Goal: Task Accomplishment & Management: Use online tool/utility

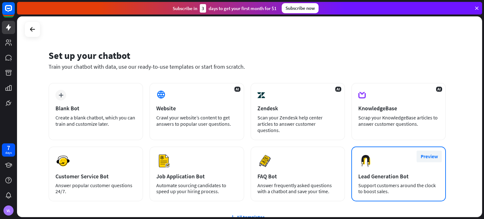
click at [429, 150] on button "Preview" at bounding box center [428, 156] width 25 height 12
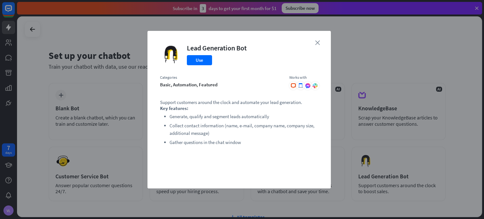
click at [317, 42] on icon "close" at bounding box center [317, 42] width 5 height 5
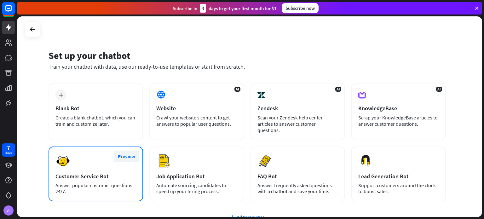
click at [131, 150] on button "Preview" at bounding box center [126, 156] width 25 height 12
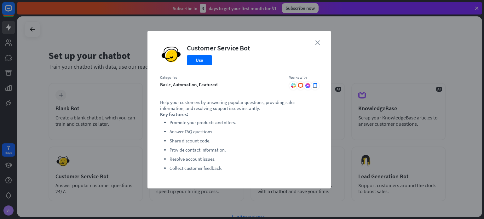
click at [315, 44] on icon "close" at bounding box center [317, 42] width 5 height 5
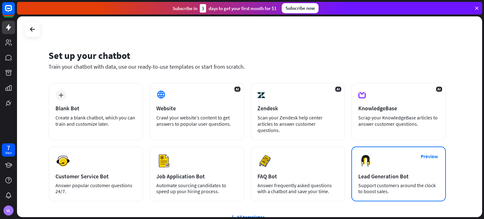
click at [385, 182] on div "Support customers around the clock to boost sales." at bounding box center [398, 188] width 81 height 12
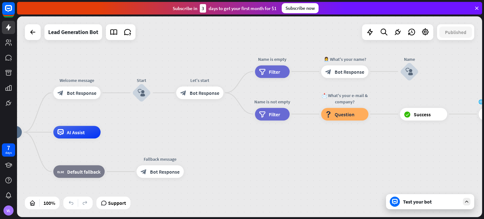
drag, startPoint x: 386, startPoint y: 151, endPoint x: 245, endPoint y: 168, distance: 141.4
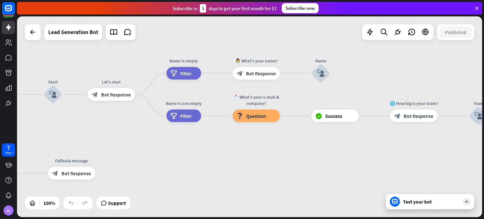
drag, startPoint x: 355, startPoint y: 165, endPoint x: 204, endPoint y: 167, distance: 151.1
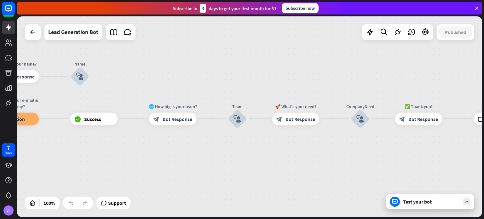
drag, startPoint x: 323, startPoint y: 157, endPoint x: 213, endPoint y: 156, distance: 110.2
click at [163, 159] on div "home_2 Start point Welcome message block_bot_response Bot Response Start block_…" at bounding box center [249, 116] width 465 height 201
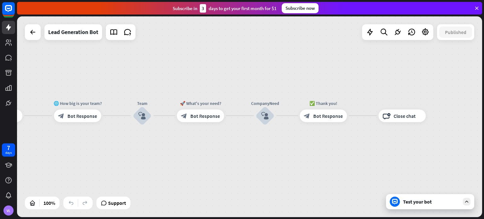
drag, startPoint x: 298, startPoint y: 157, endPoint x: 193, endPoint y: 156, distance: 105.5
click at [229, 156] on div "home_2 Start point Welcome message block_bot_response Bot Response Start block_…" at bounding box center [249, 116] width 465 height 201
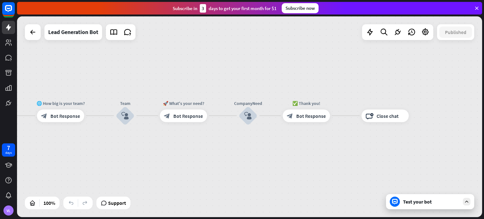
click at [467, 204] on icon at bounding box center [466, 202] width 6 height 6
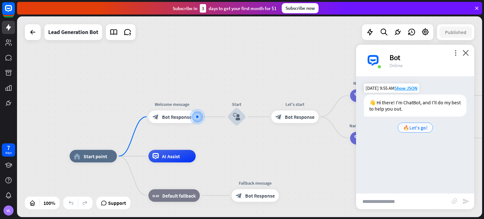
click at [420, 128] on span "🔥Let's go!" at bounding box center [415, 127] width 25 height 6
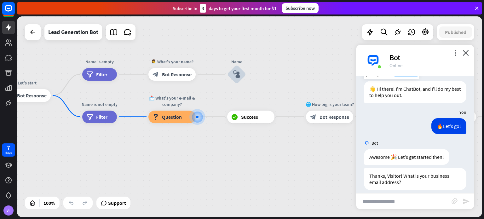
scroll to position [20, 0]
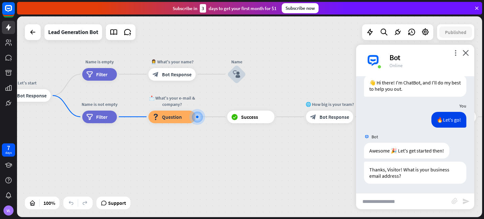
click at [411, 204] on input "text" at bounding box center [403, 201] width 95 height 16
type input "**********"
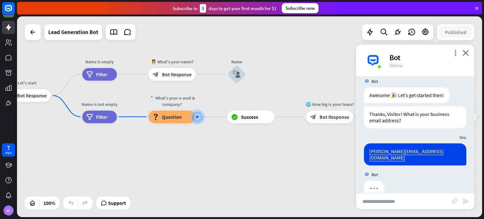
scroll to position [82, 0]
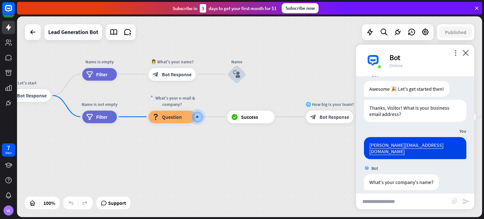
click at [417, 201] on input "text" at bounding box center [403, 201] width 95 height 16
type input "**"
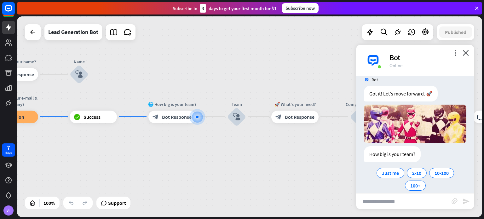
scroll to position [232, 0]
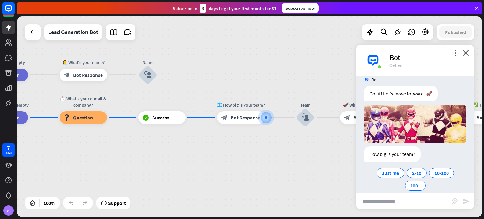
drag, startPoint x: 142, startPoint y: 169, endPoint x: 255, endPoint y: 159, distance: 112.8
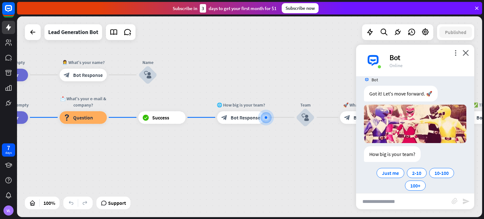
click at [212, 170] on div "home_2 Start point Welcome message block_bot_response Bot Response Start block_…" at bounding box center [249, 116] width 465 height 201
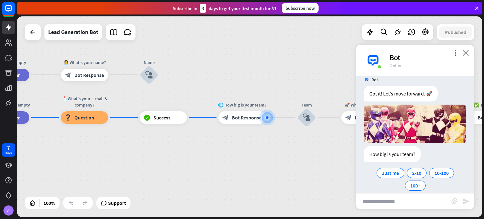
click at [465, 53] on icon "close" at bounding box center [465, 53] width 6 height 6
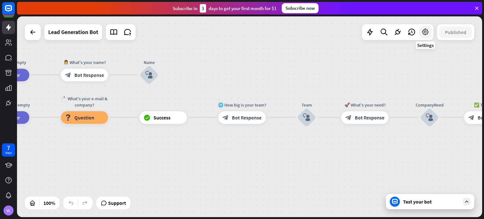
click at [427, 31] on icon at bounding box center [425, 32] width 8 height 8
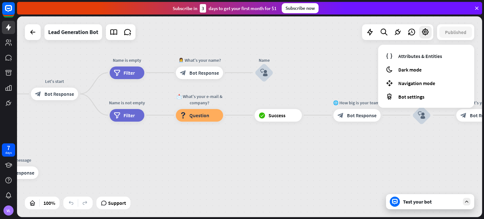
drag, startPoint x: 225, startPoint y: 203, endPoint x: 390, endPoint y: 196, distance: 165.1
click at [390, 196] on div "home_2 Start point Welcome message block_bot_response Bot Response Start block_…" at bounding box center [249, 116] width 465 height 201
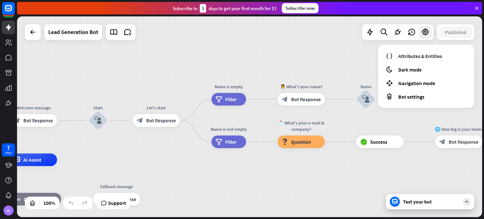
drag, startPoint x: 203, startPoint y: 149, endPoint x: 246, endPoint y: 181, distance: 53.6
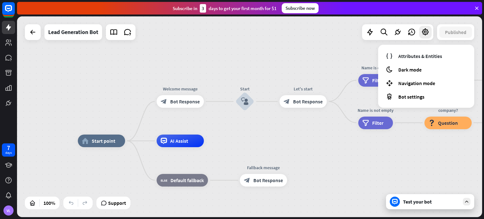
drag, startPoint x: 167, startPoint y: 174, endPoint x: 314, endPoint y: 155, distance: 147.6
click at [191, 104] on span "Bot Response" at bounding box center [185, 101] width 30 height 6
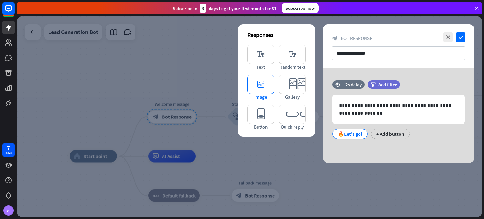
click at [268, 84] on icon "editor_image" at bounding box center [260, 84] width 27 height 19
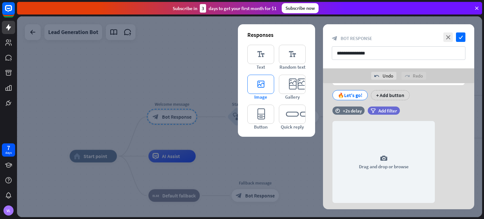
scroll to position [69, 0]
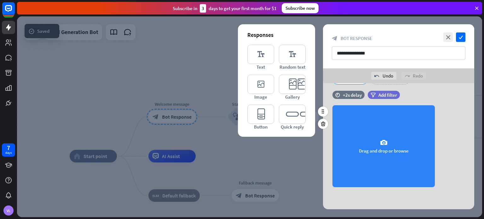
click at [382, 150] on div "camera Drag and drop or browse" at bounding box center [383, 146] width 102 height 82
click at [370, 143] on div "camera Drag and drop or browse" at bounding box center [383, 146] width 102 height 82
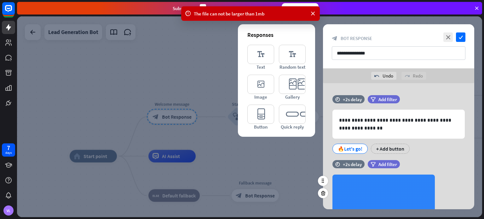
scroll to position [31, 0]
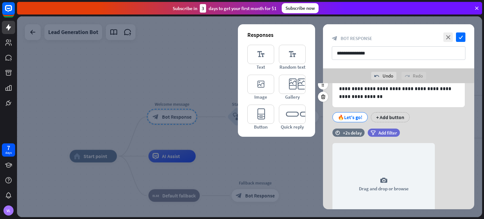
click at [325, 159] on icon at bounding box center [323, 162] width 6 height 6
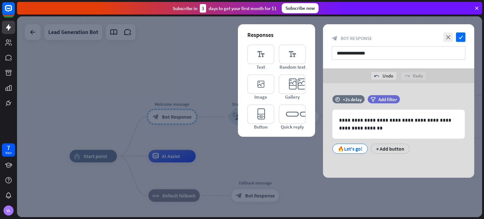
scroll to position [0, 0]
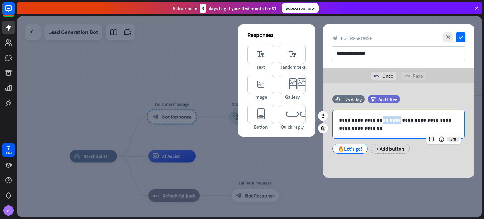
drag, startPoint x: 374, startPoint y: 121, endPoint x: 390, endPoint y: 119, distance: 16.5
click at [390, 119] on p "**********" at bounding box center [398, 124] width 119 height 16
click at [266, 173] on div at bounding box center [249, 116] width 465 height 201
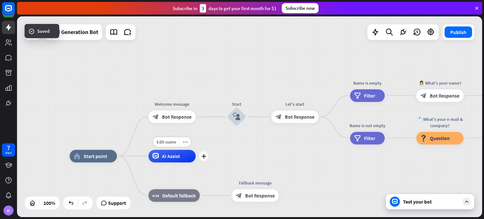
click at [182, 162] on div "Edit name more_horiz plus AI Assist" at bounding box center [171, 156] width 47 height 13
click at [161, 157] on div "AI Assist" at bounding box center [171, 156] width 47 height 13
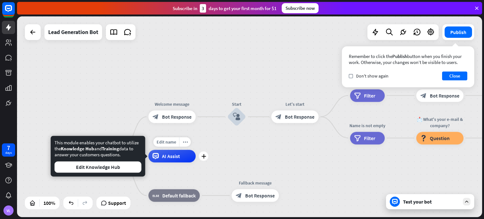
click at [170, 155] on span "AI Assist" at bounding box center [171, 156] width 18 height 6
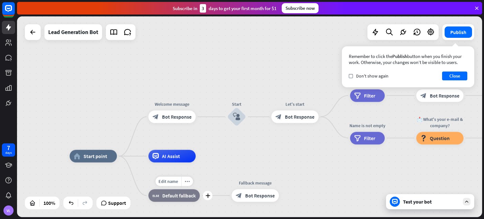
click at [179, 195] on span "Default fallback" at bounding box center [178, 195] width 33 height 6
click at [176, 118] on span "Bot Response" at bounding box center [177, 117] width 30 height 6
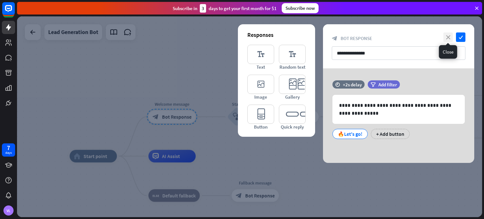
click at [448, 36] on icon "close" at bounding box center [447, 36] width 9 height 9
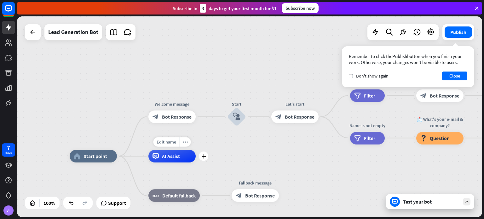
click at [174, 154] on span "AI Assist" at bounding box center [171, 156] width 18 height 6
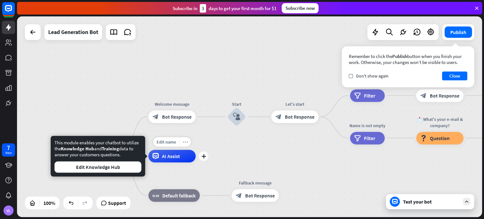
click at [185, 142] on icon "more_horiz" at bounding box center [185, 141] width 5 height 5
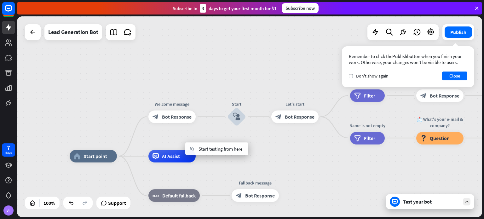
click at [173, 157] on span "AI Assist" at bounding box center [171, 156] width 18 height 6
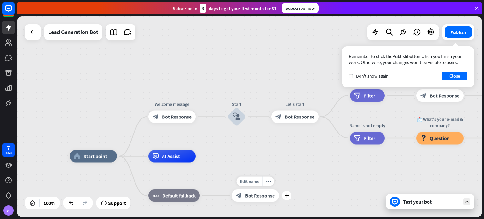
click at [260, 200] on div "block_bot_response Bot Response" at bounding box center [254, 195] width 47 height 13
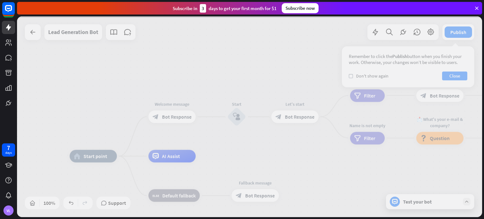
click at [260, 200] on div at bounding box center [249, 116] width 465 height 201
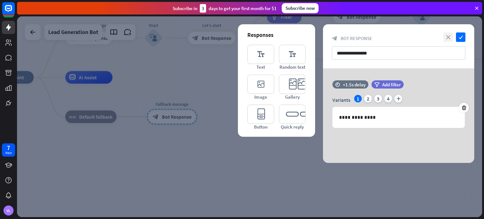
click at [452, 35] on icon "close" at bounding box center [447, 36] width 9 height 9
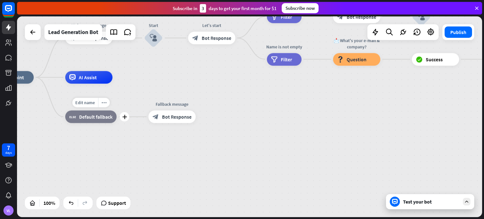
click at [90, 120] on div "block_fallback Default fallback" at bounding box center [90, 116] width 51 height 13
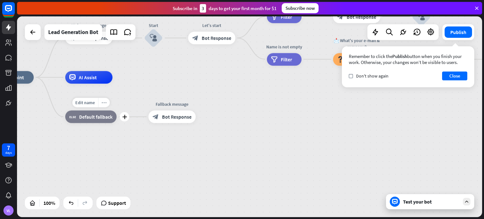
click at [105, 105] on div "more_horiz" at bounding box center [104, 102] width 12 height 9
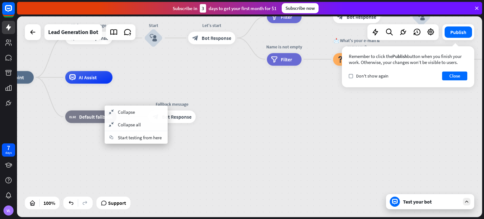
click at [159, 161] on div "home_2 Start point Welcome message block_bot_response Bot Response Start block_…" at bounding box center [218, 177] width 465 height 201
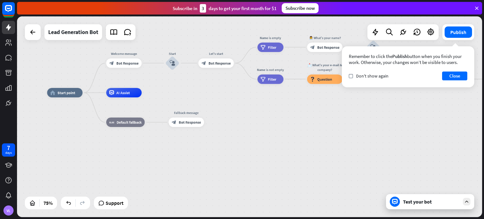
click at [233, 102] on div "home_2 Start point Welcome message block_bot_response Bot Response Start block_…" at bounding box center [221, 168] width 348 height 150
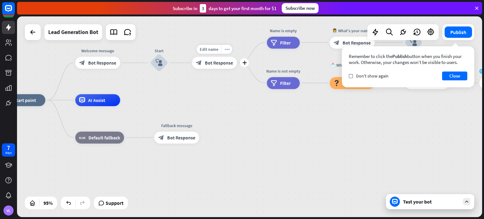
click at [219, 63] on span "Bot Response" at bounding box center [219, 63] width 28 height 6
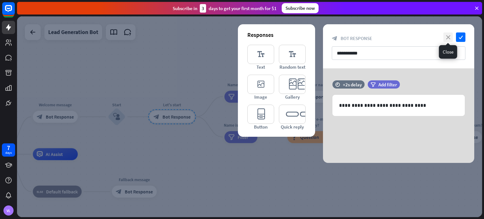
click at [446, 36] on icon "close" at bounding box center [447, 36] width 9 height 9
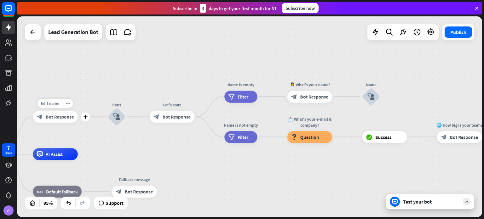
click at [59, 116] on span "Bot Response" at bounding box center [60, 117] width 28 height 6
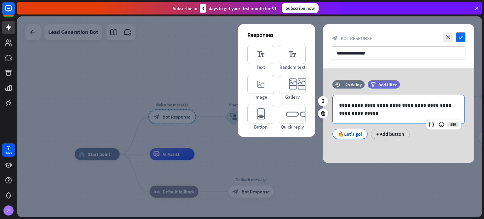
click at [365, 108] on p "**********" at bounding box center [398, 109] width 119 height 16
click at [360, 114] on p "**********" at bounding box center [398, 109] width 119 height 16
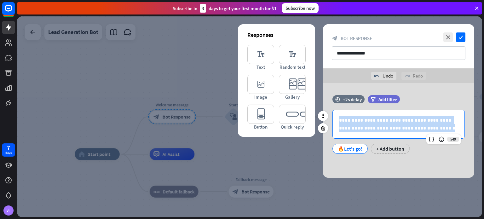
drag, startPoint x: 416, startPoint y: 127, endPoint x: 332, endPoint y: 119, distance: 84.1
click at [332, 119] on div "**********" at bounding box center [398, 124] width 132 height 28
copy p "**********"
drag, startPoint x: 348, startPoint y: 121, endPoint x: 421, endPoint y: 130, distance: 74.3
click at [421, 130] on p "**********" at bounding box center [398, 124] width 119 height 16
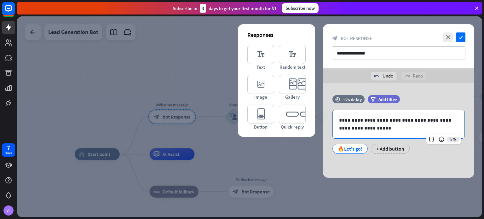
click at [415, 187] on div at bounding box center [249, 116] width 465 height 201
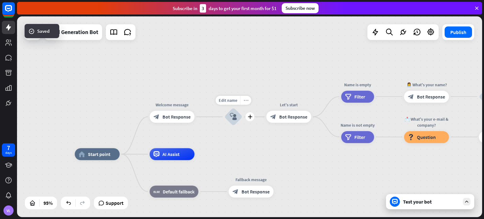
click at [245, 102] on div "more_horiz" at bounding box center [245, 100] width 11 height 9
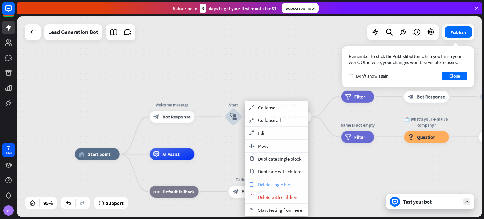
click at [267, 187] on div "trash Delete single block" at bounding box center [276, 184] width 63 height 13
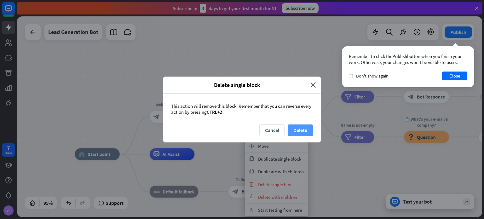
click at [299, 127] on button "Delete" at bounding box center [299, 130] width 25 height 12
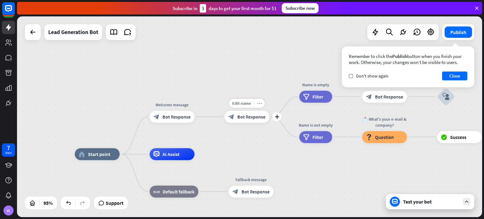
click at [257, 103] on icon "more_horiz" at bounding box center [259, 103] width 5 height 4
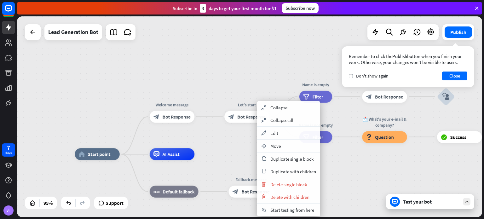
click at [241, 152] on div "home_2 Start point Welcome message block_bot_response Bot Response Let's start …" at bounding box center [249, 116] width 465 height 201
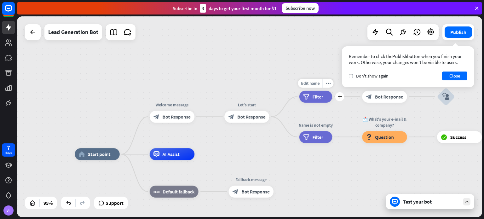
click at [312, 96] on div "filter Filter" at bounding box center [315, 96] width 33 height 12
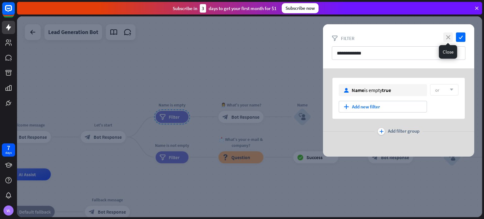
click at [445, 38] on icon "close" at bounding box center [447, 36] width 9 height 9
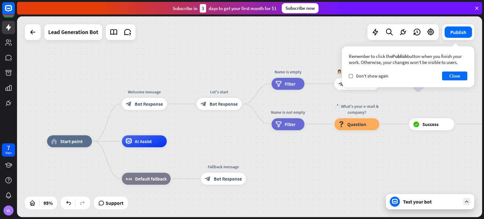
drag, startPoint x: 135, startPoint y: 185, endPoint x: 250, endPoint y: 152, distance: 119.8
click at [233, 104] on span "Bot Response" at bounding box center [223, 104] width 28 height 6
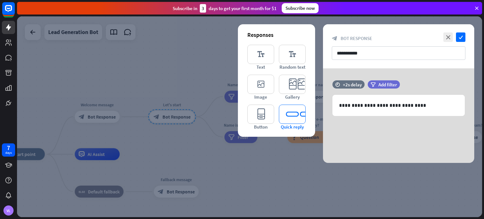
click at [298, 112] on icon "editor_quick_replies" at bounding box center [292, 114] width 27 height 19
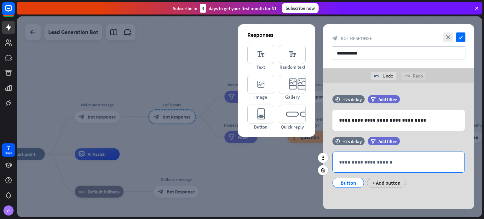
click at [368, 163] on p "**********" at bounding box center [398, 162] width 119 height 8
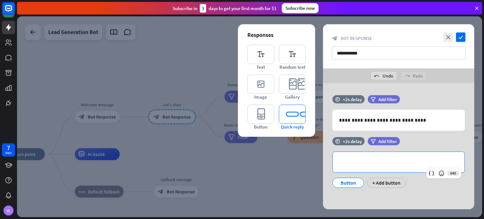
click at [298, 121] on icon "editor_quick_replies" at bounding box center [292, 114] width 27 height 19
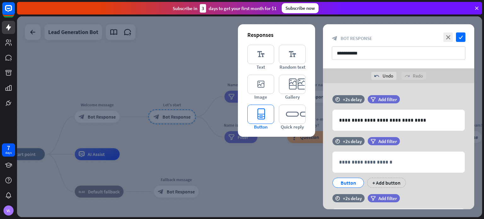
click at [263, 117] on icon "editor_button" at bounding box center [260, 114] width 27 height 19
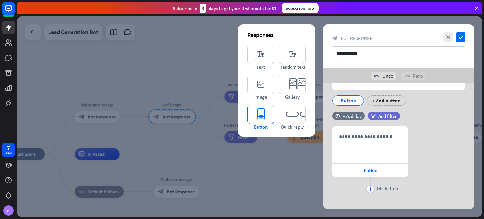
scroll to position [145, 0]
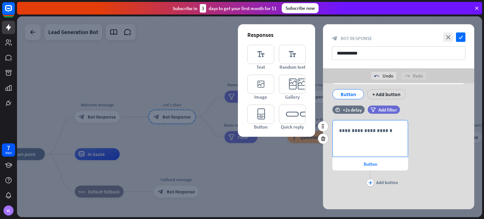
click at [359, 129] on p "**********" at bounding box center [370, 131] width 62 height 8
click at [368, 164] on span "Button" at bounding box center [370, 164] width 14 height 6
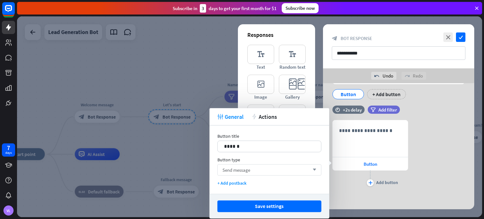
click at [293, 170] on div "Send message arrow_down" at bounding box center [269, 169] width 104 height 11
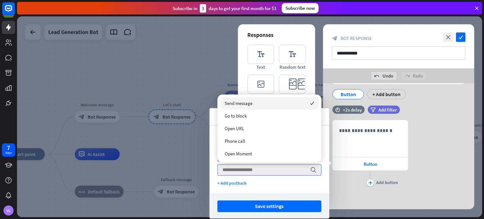
click at [351, 182] on div "plus Add button" at bounding box center [370, 178] width 76 height 16
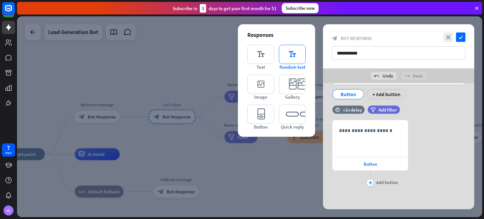
click at [286, 52] on icon "editor_text" at bounding box center [292, 54] width 27 height 19
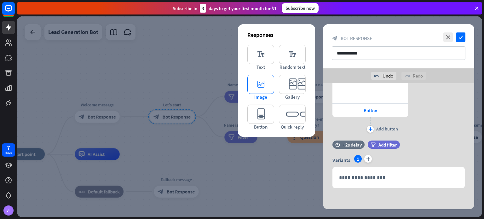
scroll to position [199, 0]
click at [323, 176] on div at bounding box center [323, 173] width 10 height 10
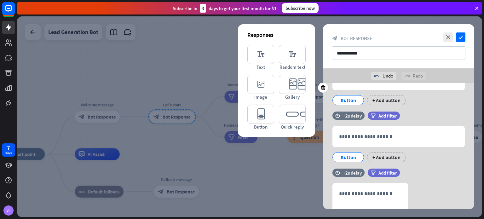
scroll to position [51, 0]
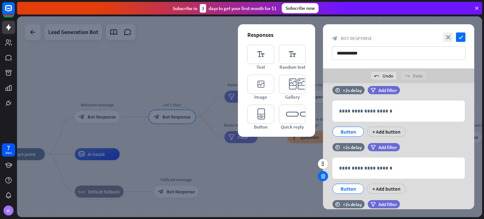
click at [324, 174] on icon at bounding box center [323, 176] width 6 height 6
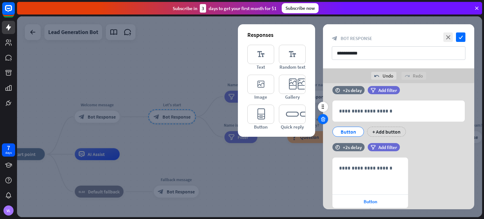
click at [326, 120] on div at bounding box center [323, 119] width 10 height 10
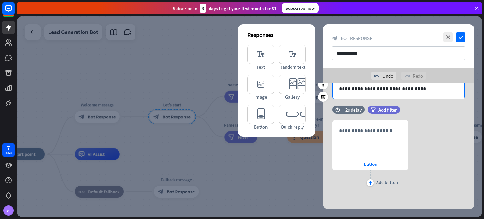
scroll to position [0, 0]
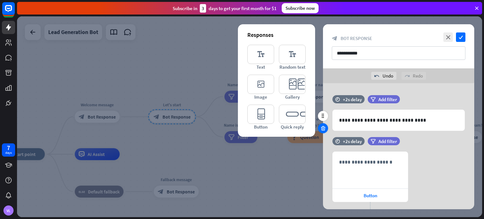
click at [323, 128] on icon at bounding box center [323, 128] width 6 height 6
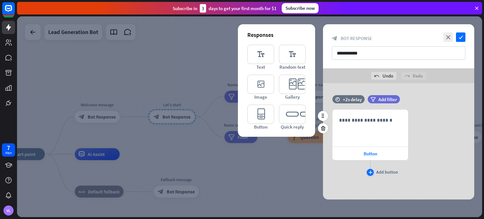
click at [369, 172] on icon "plus" at bounding box center [370, 172] width 4 height 4
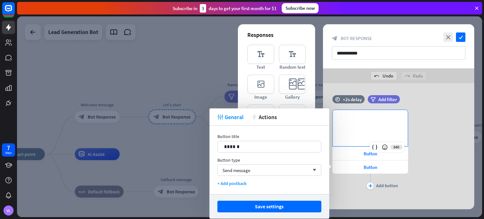
click at [361, 119] on p "**********" at bounding box center [370, 120] width 62 height 8
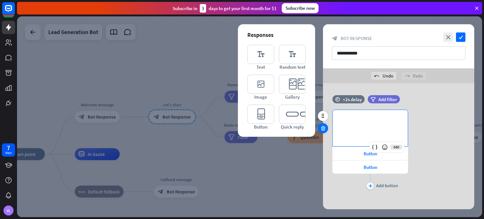
click at [322, 130] on icon at bounding box center [323, 128] width 6 height 6
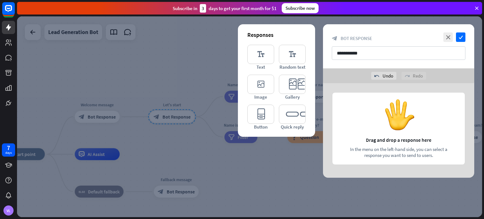
click at [297, 184] on div at bounding box center [249, 116] width 465 height 201
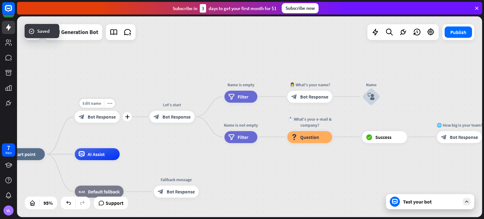
click at [110, 117] on span "Bot Response" at bounding box center [102, 117] width 28 height 6
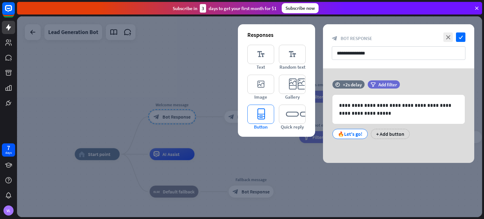
click at [261, 114] on icon "editor_button" at bounding box center [260, 114] width 27 height 19
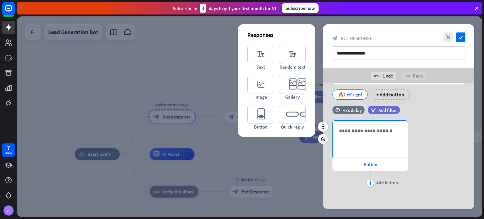
scroll to position [55, 0]
click at [363, 130] on p "**********" at bounding box center [370, 130] width 62 height 8
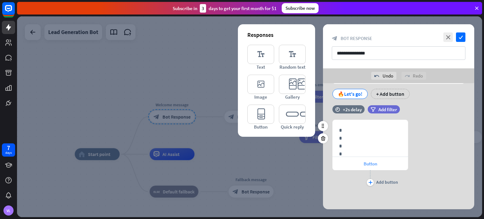
click at [368, 162] on span "Button" at bounding box center [370, 164] width 14 height 6
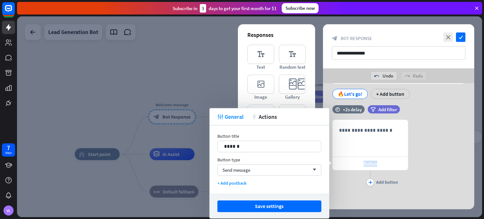
click at [368, 162] on span "Button" at bounding box center [370, 164] width 14 height 6
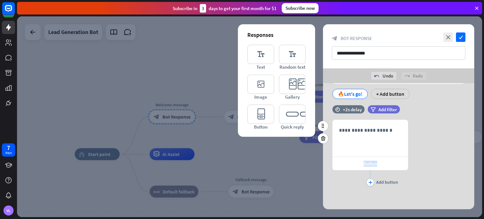
click at [368, 162] on span "Button" at bounding box center [370, 164] width 14 height 6
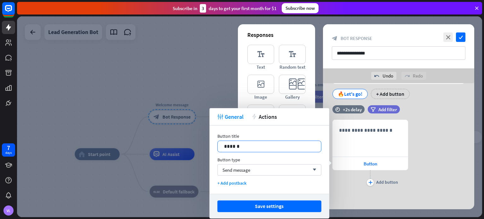
click at [231, 147] on p "******" at bounding box center [269, 146] width 91 height 8
click at [251, 168] on div "Send message arrow_down" at bounding box center [269, 169] width 104 height 11
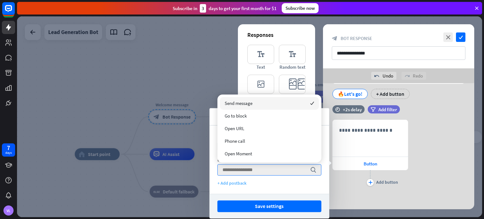
click at [282, 184] on div "+ Add postback" at bounding box center [269, 183] width 104 height 6
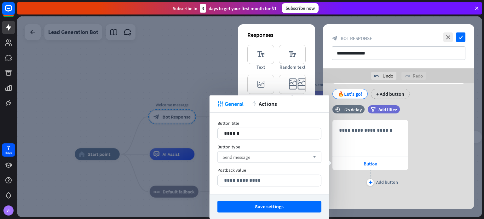
click at [276, 156] on div "Send message arrow_down" at bounding box center [269, 156] width 104 height 11
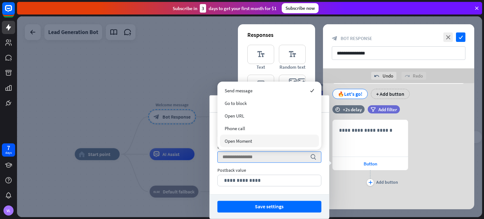
click at [259, 142] on div "Open Moment" at bounding box center [269, 140] width 99 height 13
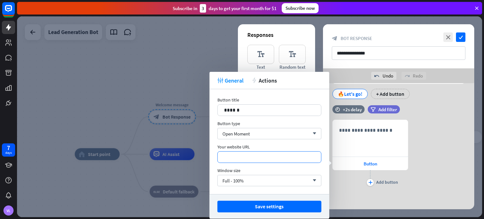
click at [272, 156] on p "*********" at bounding box center [269, 157] width 91 height 8
click at [235, 111] on p "******" at bounding box center [269, 110] width 91 height 8
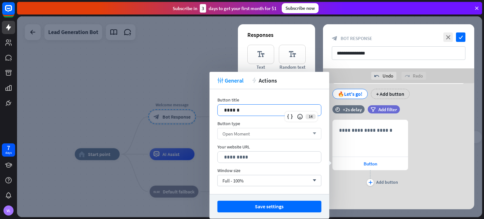
click at [244, 138] on div "Open Moment arrow_down" at bounding box center [269, 133] width 104 height 11
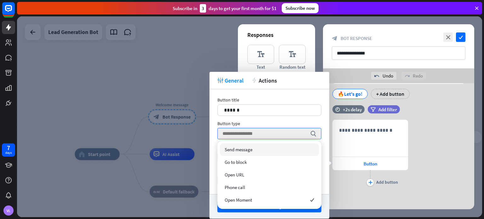
click at [247, 149] on span "Send message" at bounding box center [238, 149] width 28 height 6
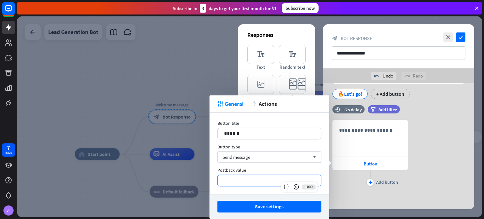
click at [251, 181] on p "**********" at bounding box center [269, 180] width 91 height 8
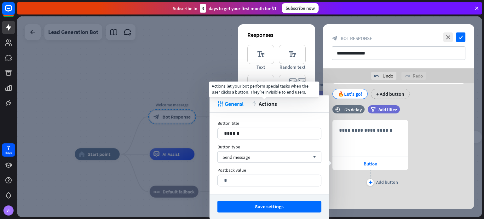
click at [265, 104] on span "Actions" at bounding box center [267, 103] width 18 height 7
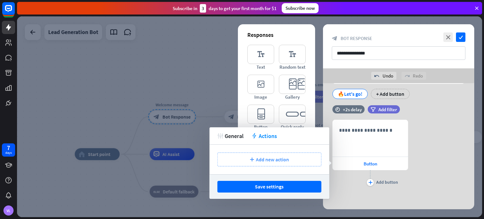
click at [268, 160] on span "Add new action" at bounding box center [272, 159] width 33 height 6
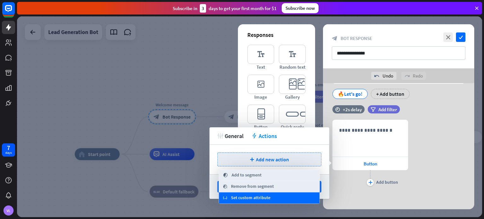
click at [247, 200] on span "Set custom attribute" at bounding box center [250, 198] width 39 height 6
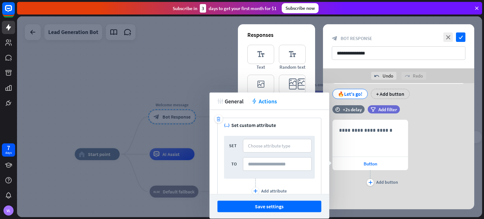
click at [266, 152] on div "SET Choose attribute type TO" at bounding box center [269, 157] width 91 height 43
click at [267, 148] on div "Choose attribute type" at bounding box center [269, 146] width 42 height 6
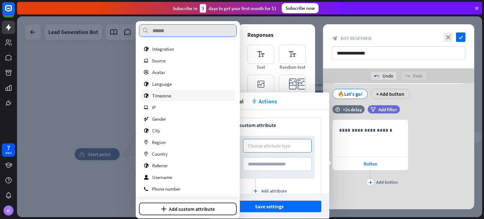
scroll to position [52, 0]
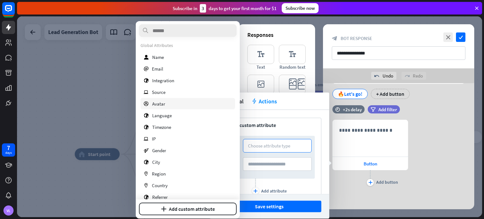
click at [174, 100] on div "profile Avatar" at bounding box center [187, 103] width 94 height 11
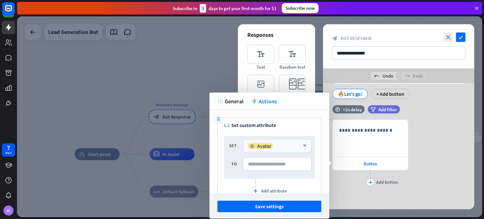
click at [277, 145] on div "profile Avatar" at bounding box center [274, 145] width 52 height 6
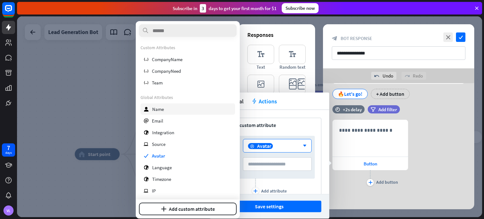
click at [174, 107] on div "user Name" at bounding box center [187, 108] width 94 height 11
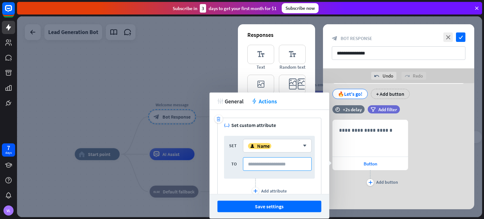
click at [276, 165] on input at bounding box center [277, 164] width 69 height 14
click at [270, 145] on div "user Name" at bounding box center [259, 146] width 23 height 6
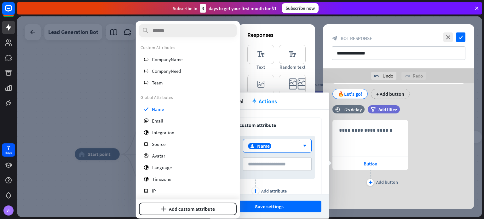
click at [303, 186] on div "plus Add attribute" at bounding box center [269, 186] width 91 height 16
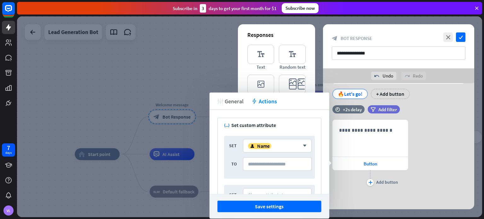
click at [234, 102] on span "General" at bounding box center [233, 100] width 19 height 7
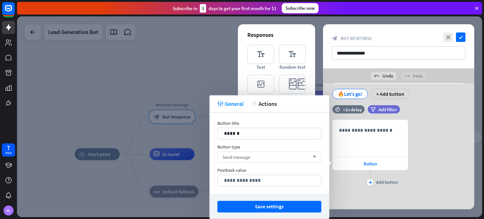
click at [255, 157] on div "Send message arrow_down" at bounding box center [269, 156] width 104 height 11
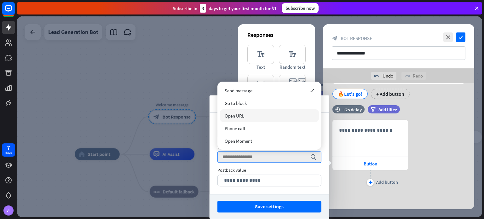
click at [235, 118] on span "Open URL" at bounding box center [234, 116] width 20 height 6
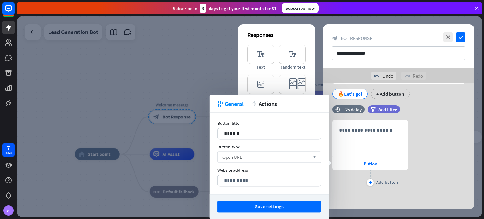
click at [246, 155] on div "Open URL arrow_down" at bounding box center [269, 156] width 104 height 11
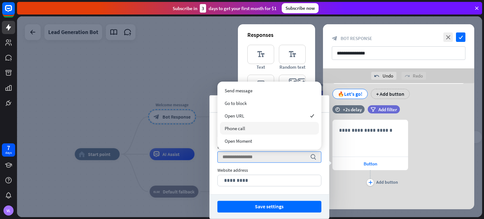
click at [240, 133] on div "Phone call" at bounding box center [269, 128] width 99 height 13
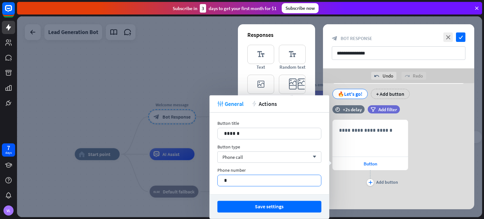
click at [248, 179] on p "*" at bounding box center [269, 180] width 91 height 8
click at [243, 156] on div "Phone call arrow_down" at bounding box center [269, 156] width 104 height 11
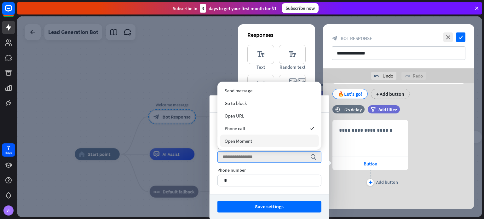
click at [263, 170] on div "Phone number" at bounding box center [269, 170] width 104 height 6
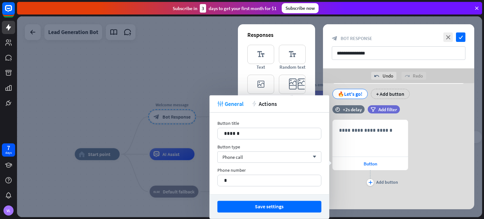
click at [241, 80] on div "Responses editor_text Text editor_text Random text editor_image Image editor_ca…" at bounding box center [276, 80] width 77 height 112
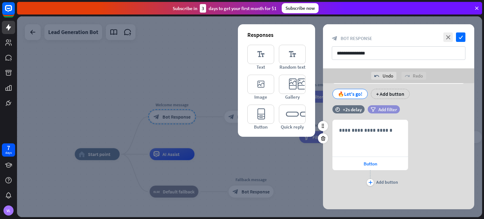
click at [379, 107] on span "Add filter" at bounding box center [387, 109] width 19 height 6
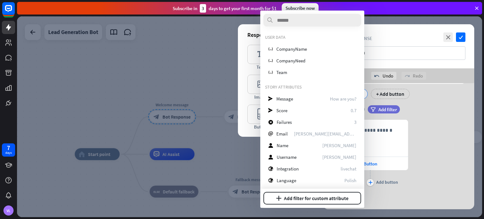
click at [247, 34] on div "Responses" at bounding box center [276, 34] width 58 height 7
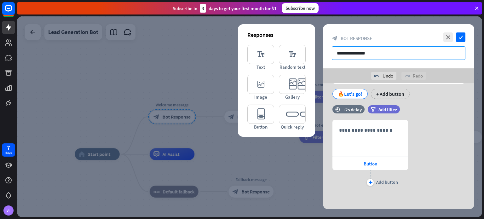
click at [373, 48] on input "**********" at bounding box center [397, 53] width 133 height 14
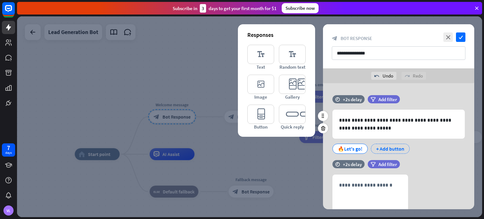
click at [393, 150] on div "+ Add button" at bounding box center [390, 149] width 39 height 10
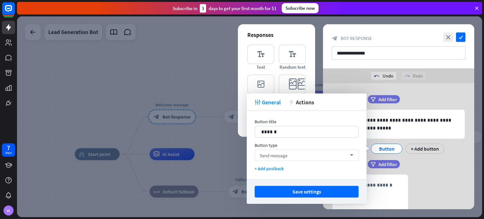
click at [300, 154] on div "Send message arrow_down" at bounding box center [306, 155] width 104 height 11
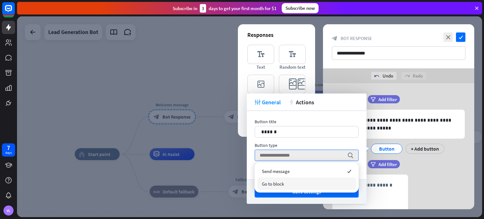
click at [286, 186] on div "Go to block" at bounding box center [306, 183] width 99 height 13
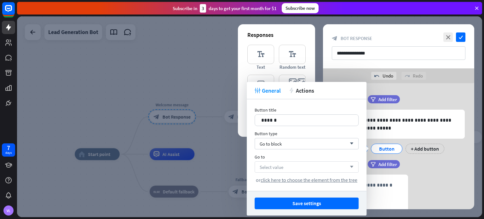
click at [285, 169] on div "Select value arrow_down" at bounding box center [306, 166] width 104 height 11
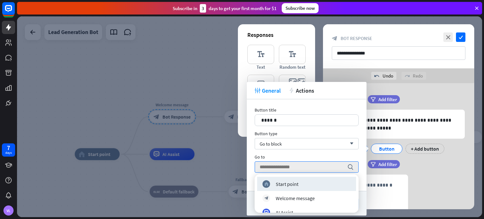
click at [335, 131] on div "Button type" at bounding box center [306, 134] width 104 height 6
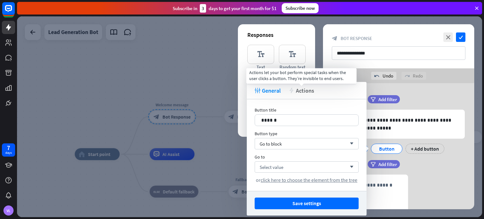
click at [306, 89] on span "Actions" at bounding box center [305, 90] width 18 height 7
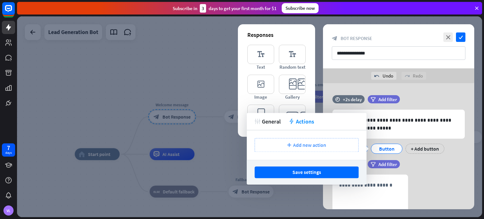
click at [304, 147] on span "Add new action" at bounding box center [309, 145] width 33 height 6
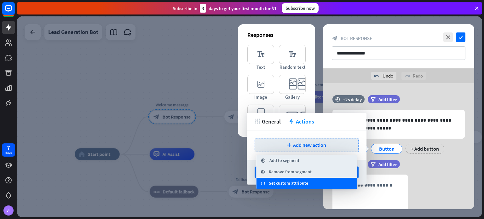
click at [284, 181] on span "Set custom attribute" at bounding box center [288, 183] width 39 height 6
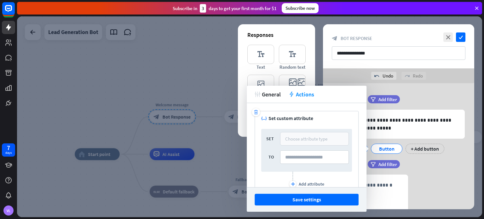
click at [293, 140] on div "Choose attribute type" at bounding box center [306, 139] width 42 height 6
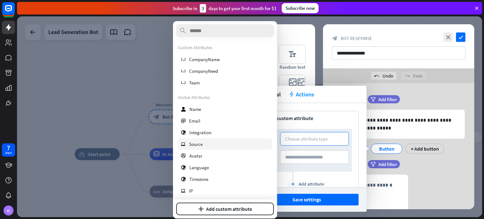
scroll to position [83, 0]
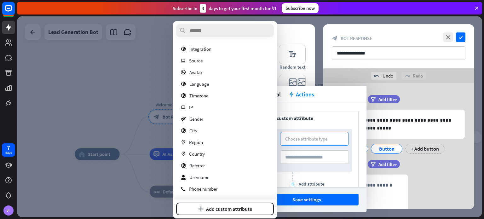
click at [345, 97] on div "tweak General action Actions" at bounding box center [306, 94] width 120 height 17
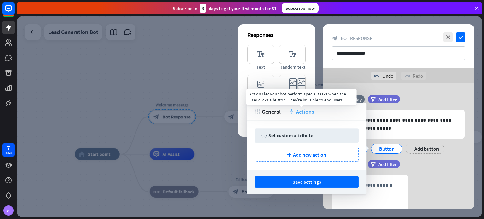
click at [303, 112] on span "Actions" at bounding box center [305, 111] width 18 height 7
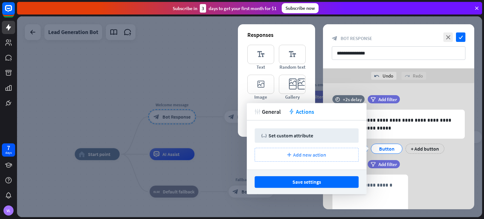
click at [302, 155] on span "Add new action" at bounding box center [309, 154] width 33 height 6
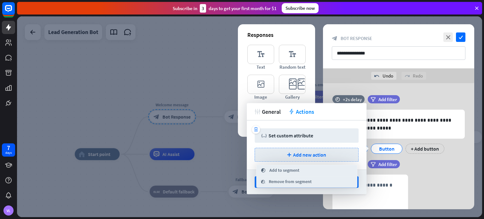
click at [284, 132] on div "trash variable Set custom attribute" at bounding box center [306, 135] width 104 height 14
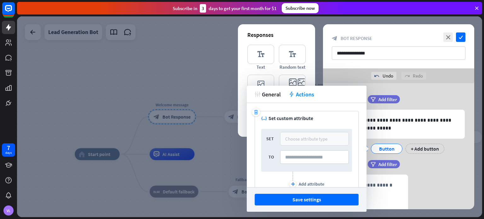
click at [290, 139] on div "Choose attribute type" at bounding box center [306, 139] width 42 height 6
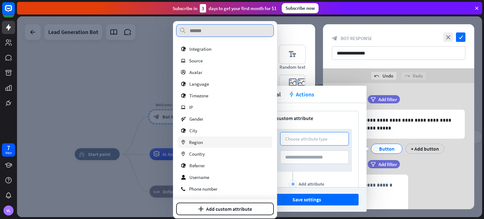
scroll to position [0, 0]
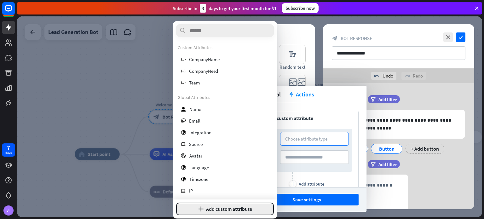
click at [235, 210] on button "plus Add custom attribute" at bounding box center [225, 208] width 98 height 13
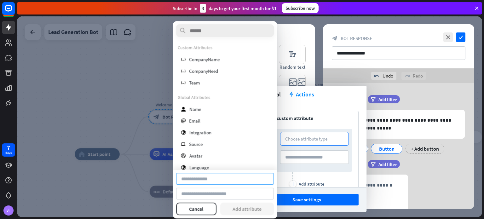
click at [208, 180] on input at bounding box center [225, 179] width 98 height 12
click at [315, 161] on input at bounding box center [314, 157] width 69 height 14
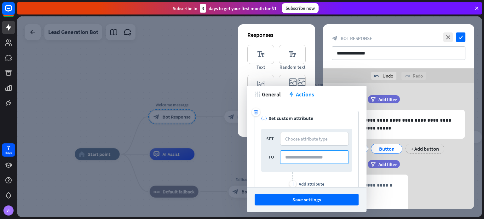
drag, startPoint x: 315, startPoint y: 161, endPoint x: 303, endPoint y: 160, distance: 11.7
click at [303, 160] on input at bounding box center [314, 157] width 69 height 14
click at [301, 139] on div "Choose attribute type" at bounding box center [306, 139] width 42 height 6
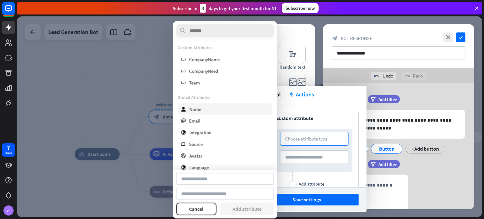
click at [201, 112] on div "user Name" at bounding box center [225, 108] width 94 height 11
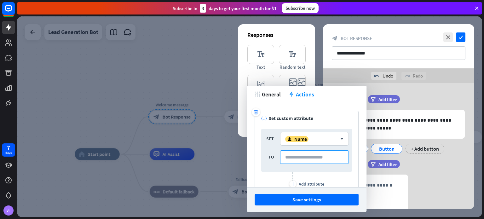
click at [315, 156] on input at bounding box center [314, 157] width 69 height 14
type input "*"
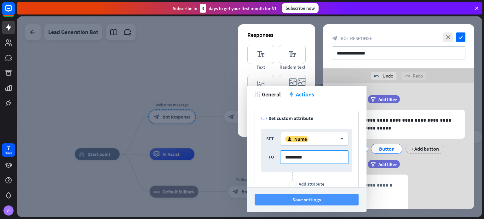
type input "*********"
click at [328, 200] on button "Save settings" at bounding box center [306, 200] width 104 height 12
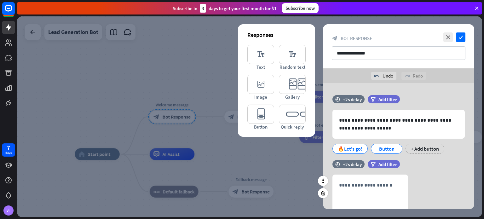
scroll to position [55, 0]
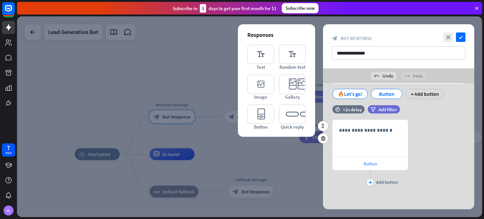
click at [375, 164] on span "Button" at bounding box center [370, 164] width 14 height 6
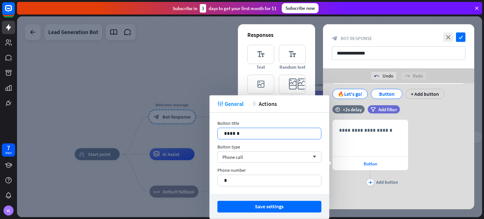
click at [244, 134] on p "******" at bounding box center [269, 133] width 91 height 8
click at [269, 159] on div "Phone call arrow_down" at bounding box center [269, 156] width 104 height 11
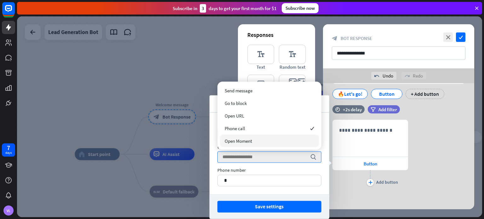
click at [427, 182] on div "**********" at bounding box center [398, 154] width 151 height 68
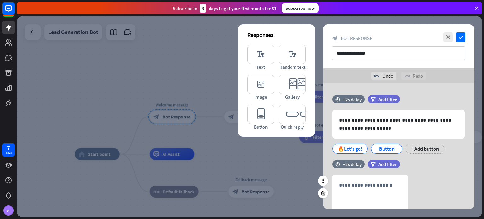
scroll to position [31, 0]
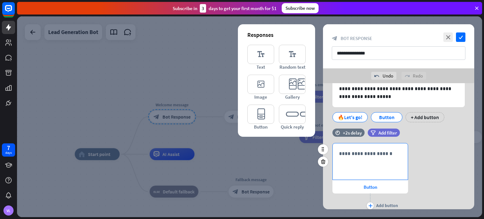
click at [364, 156] on p "**********" at bounding box center [370, 154] width 62 height 8
click at [371, 205] on icon "plus" at bounding box center [370, 206] width 4 height 4
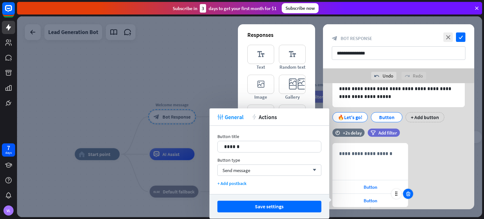
click at [410, 193] on div at bounding box center [408, 194] width 10 height 10
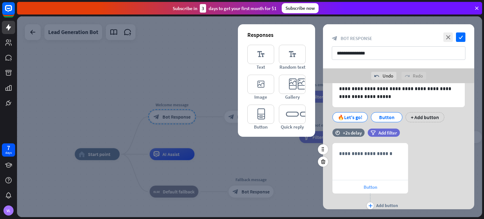
click at [390, 186] on div "Button" at bounding box center [370, 186] width 76 height 13
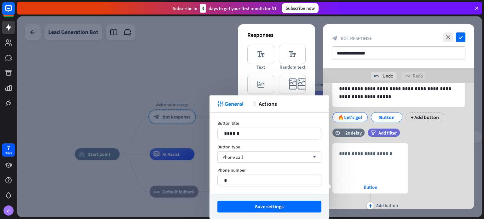
click at [269, 101] on span "Actions" at bounding box center [267, 103] width 18 height 7
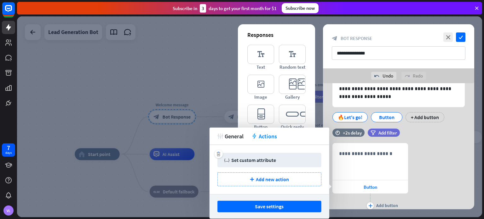
click at [275, 161] on div "variable Set custom attribute" at bounding box center [269, 160] width 91 height 6
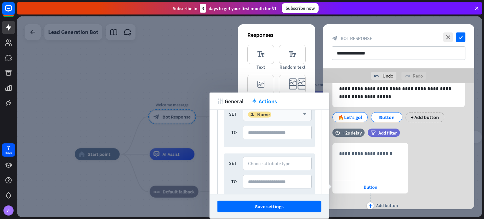
scroll to position [0, 0]
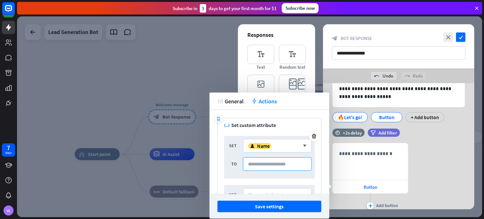
click at [274, 165] on input at bounding box center [277, 164] width 69 height 14
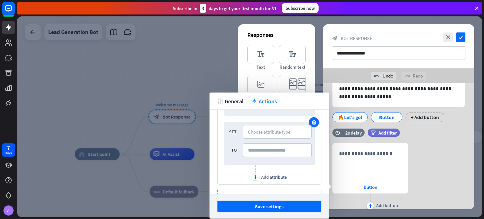
type input "****"
click at [308, 117] on div at bounding box center [313, 122] width 10 height 10
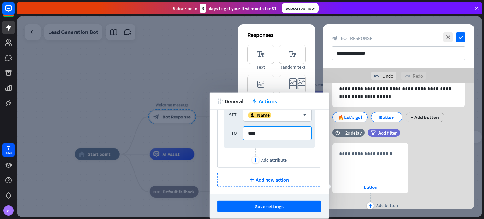
scroll to position [0, 0]
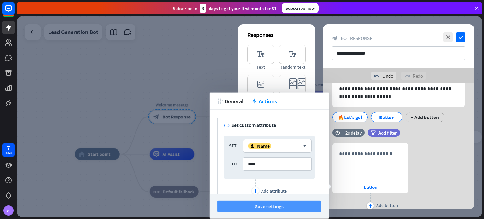
click at [291, 207] on button "Save settings" at bounding box center [269, 207] width 104 height 12
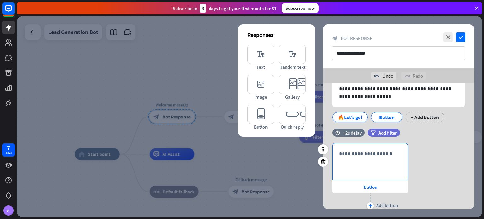
click at [381, 168] on div "**********" at bounding box center [369, 161] width 75 height 36
click at [375, 181] on icon at bounding box center [374, 180] width 6 height 6
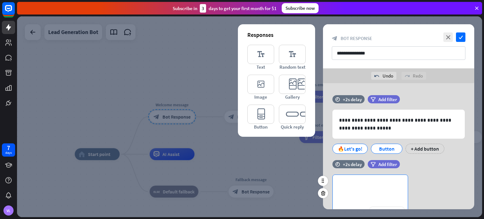
click at [368, 180] on div "**********" at bounding box center [369, 193] width 75 height 36
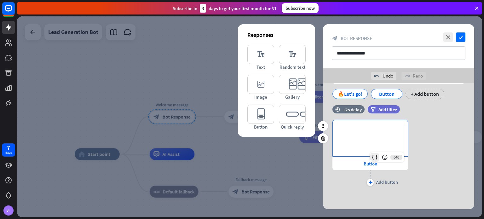
click at [376, 157] on icon at bounding box center [374, 157] width 6 height 6
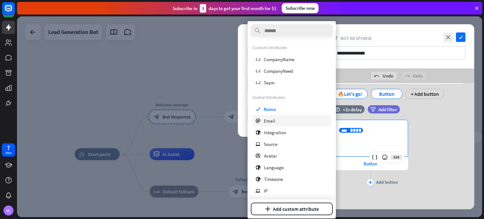
click at [283, 120] on div "email Email" at bounding box center [291, 120] width 79 height 11
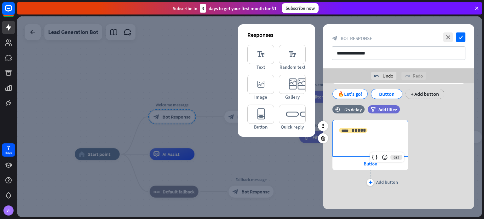
click at [357, 129] on span "*****" at bounding box center [358, 130] width 14 height 5
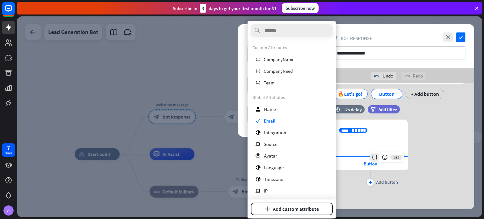
scroll to position [0, 0]
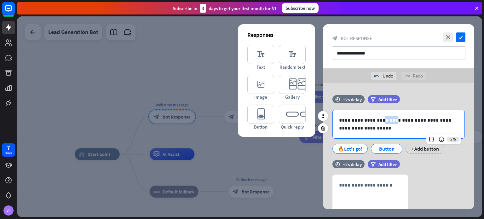
drag, startPoint x: 374, startPoint y: 121, endPoint x: 384, endPoint y: 121, distance: 9.8
click at [384, 121] on p "**********" at bounding box center [398, 124] width 119 height 16
click at [371, 118] on p "**********" at bounding box center [398, 124] width 119 height 16
click at [373, 120] on p "**********" at bounding box center [398, 124] width 119 height 16
click at [436, 137] on div "580" at bounding box center [443, 139] width 35 height 10
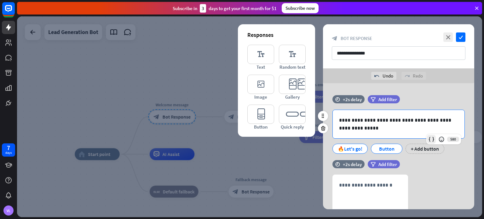
click at [433, 138] on icon at bounding box center [431, 139] width 6 height 6
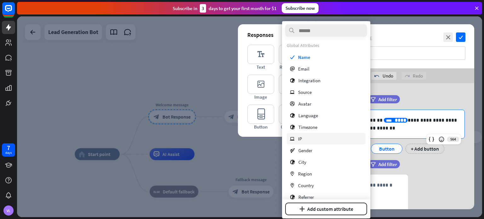
scroll to position [20, 0]
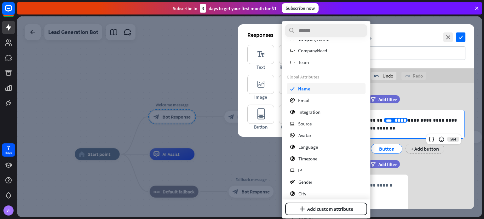
click at [304, 88] on span "Name" at bounding box center [304, 89] width 12 height 6
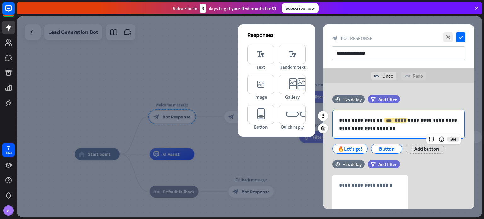
click at [383, 121] on div "**** ****" at bounding box center [395, 120] width 24 height 5
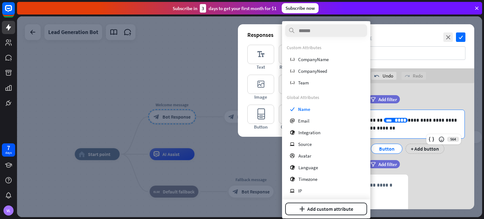
click at [385, 133] on div "**********" at bounding box center [398, 124] width 132 height 28
click at [394, 122] on span "****" at bounding box center [399, 120] width 11 height 5
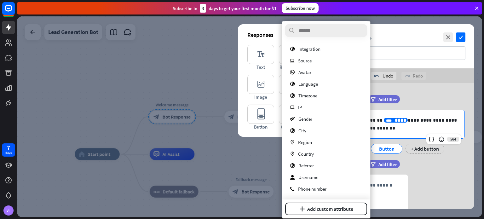
click at [408, 116] on div "**********" at bounding box center [398, 124] width 132 height 28
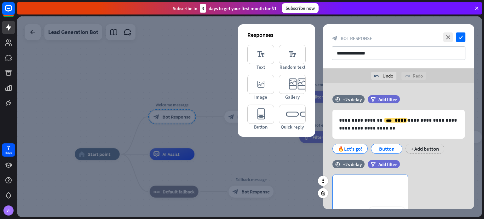
click at [381, 185] on p "**********" at bounding box center [370, 185] width 62 height 8
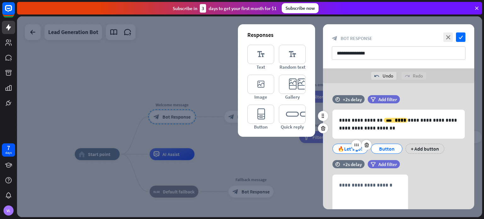
click at [336, 150] on div "🔥Let's go!" at bounding box center [349, 149] width 35 height 10
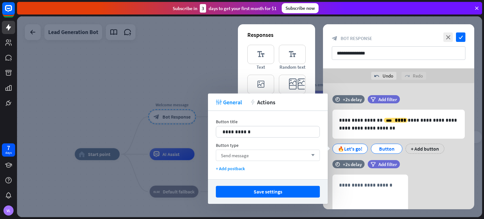
click at [277, 157] on div "Send message arrow_down" at bounding box center [268, 155] width 104 height 11
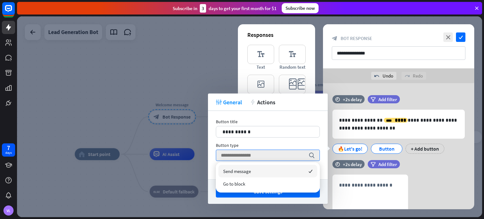
click at [253, 140] on div "**********" at bounding box center [268, 145] width 120 height 68
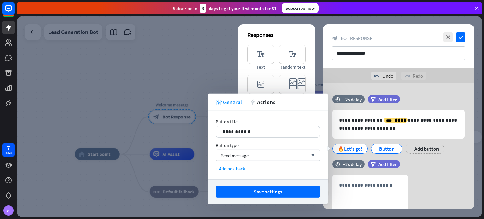
click at [434, 176] on div "**********" at bounding box center [398, 208] width 151 height 68
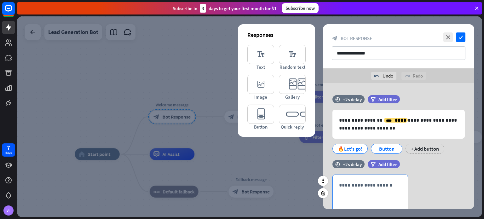
click at [367, 197] on div "**********" at bounding box center [369, 193] width 75 height 36
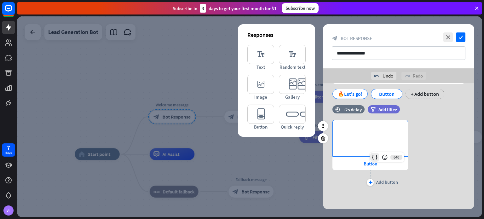
click at [376, 156] on icon at bounding box center [374, 157] width 6 height 6
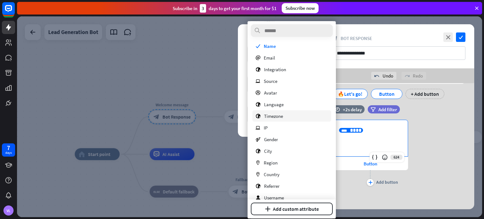
scroll to position [83, 0]
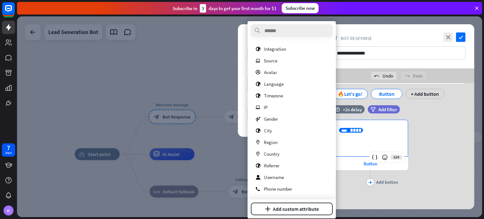
click at [361, 146] on div "**********" at bounding box center [369, 138] width 75 height 36
